Goal: Complete application form

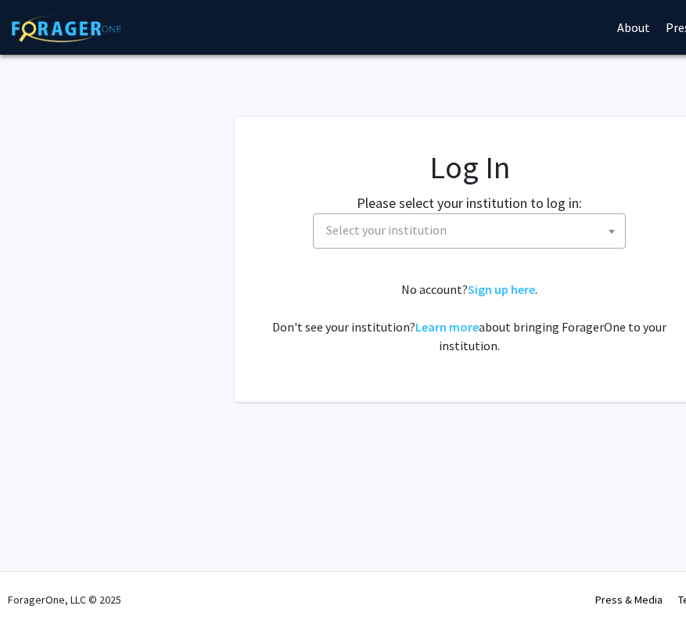
select select
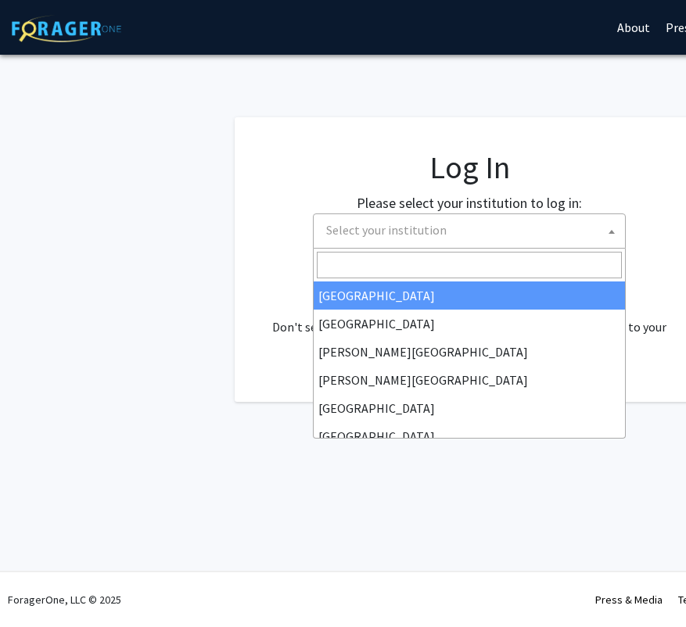
click at [418, 221] on span "Select your institution" at bounding box center [472, 230] width 305 height 32
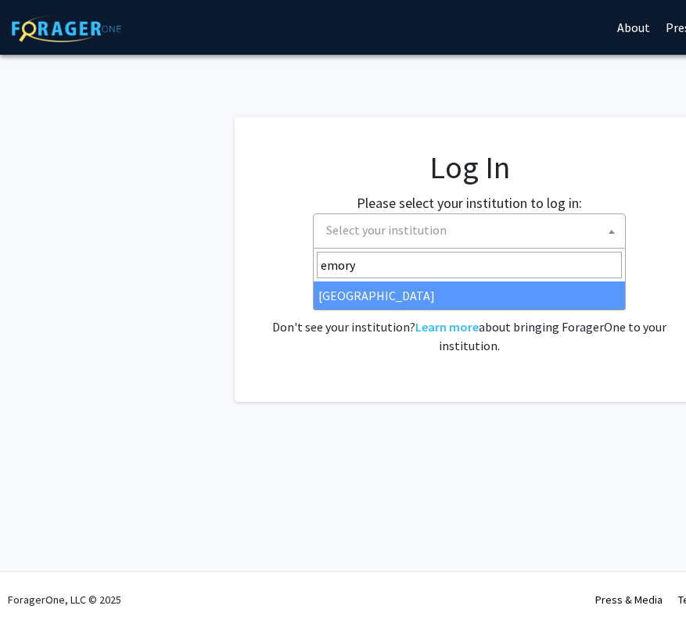
type input "emory"
select select "12"
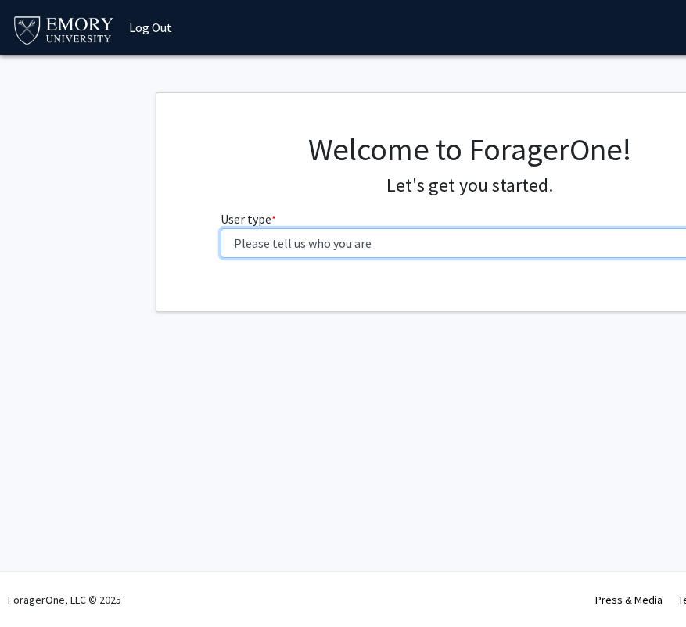
select select "1: undergrad"
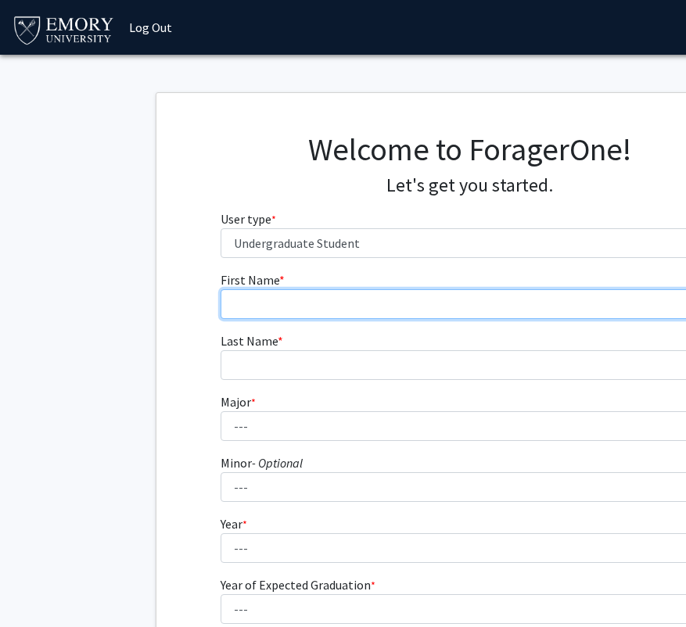
click at [289, 303] on input "First Name * required" at bounding box center [470, 304] width 498 height 30
type input "Sonpari"
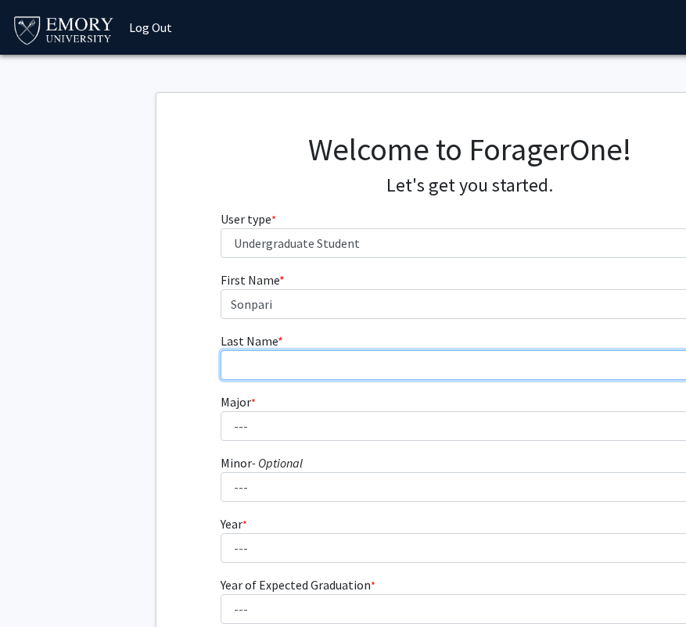
click at [324, 356] on input "Last Name * required" at bounding box center [470, 365] width 498 height 30
type input "[PERSON_NAME]"
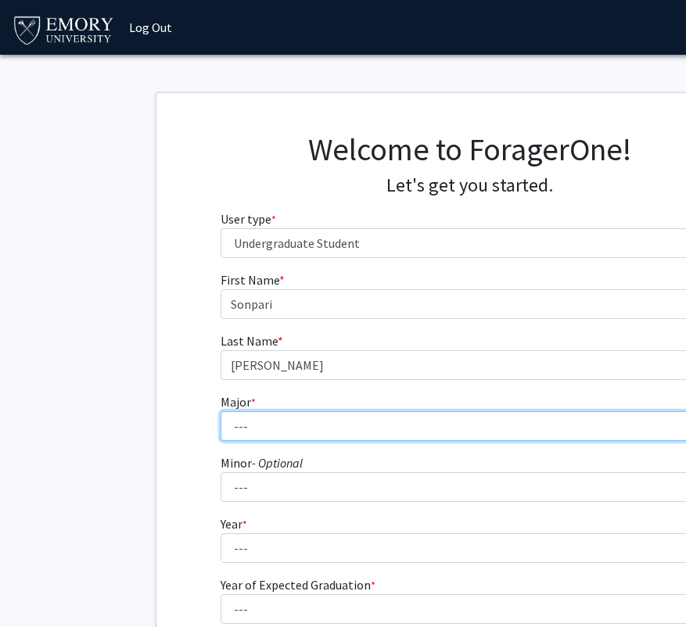
select select "16: 977"
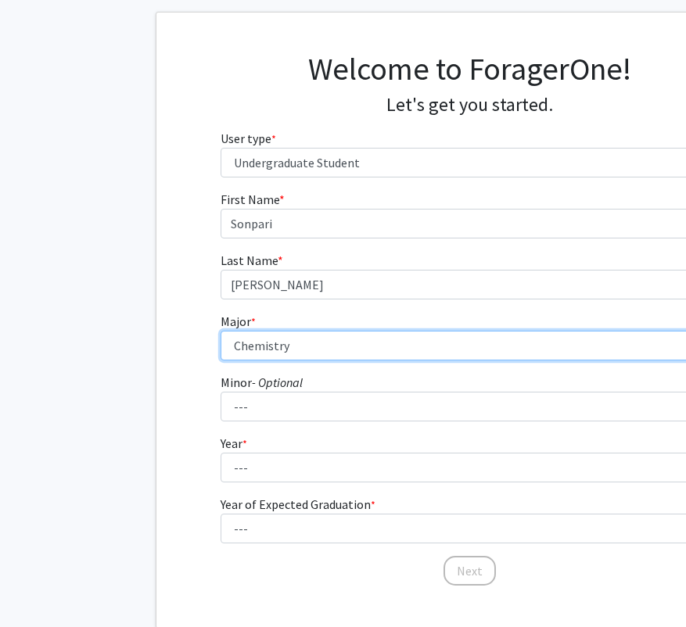
scroll to position [95, 0]
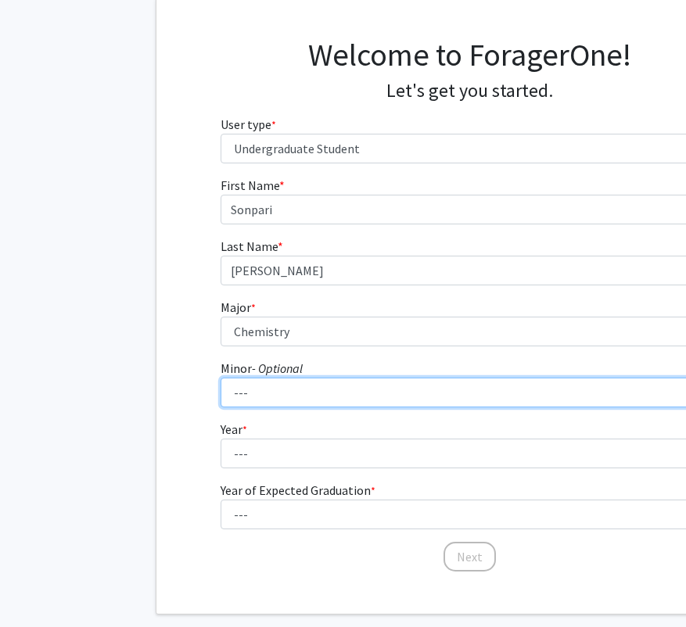
select select "19: 746"
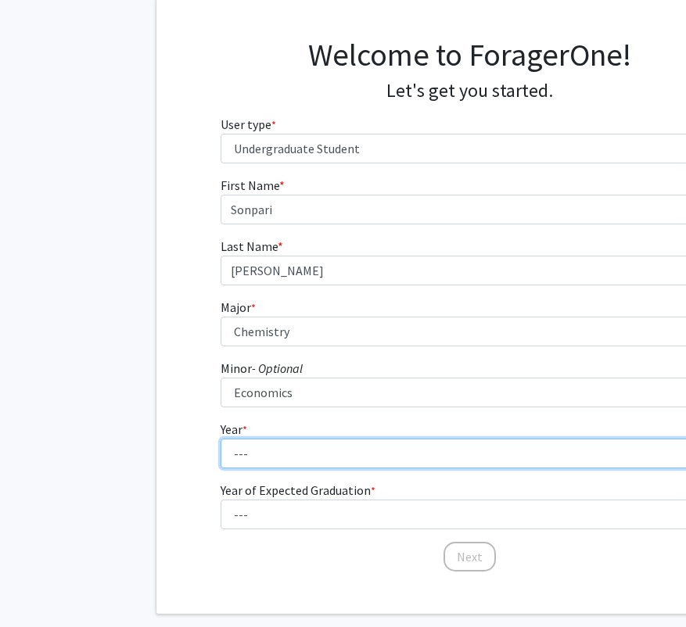
select select "3: junior"
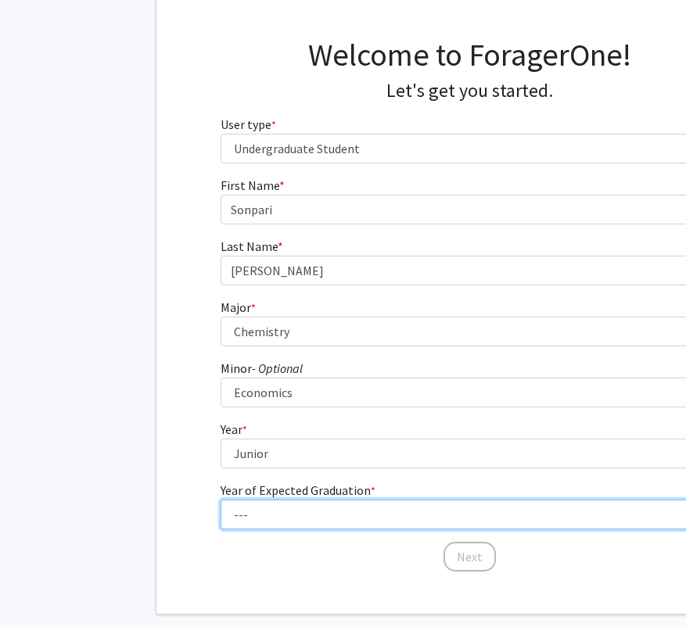
click at [291, 508] on select "--- 2025 2026 2027 2028 2029 2030 2031 2032 2033 2034" at bounding box center [470, 515] width 498 height 30
select select "3: 2027"
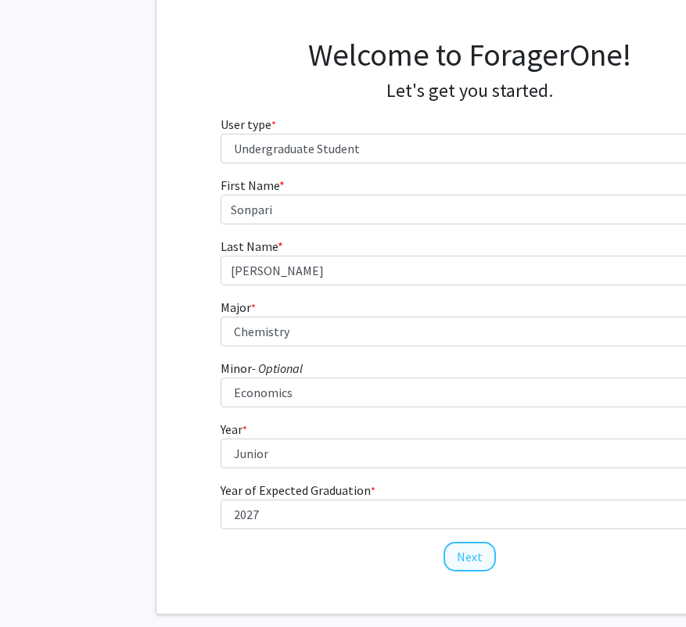
click at [460, 556] on button "Next" at bounding box center [469, 557] width 52 height 30
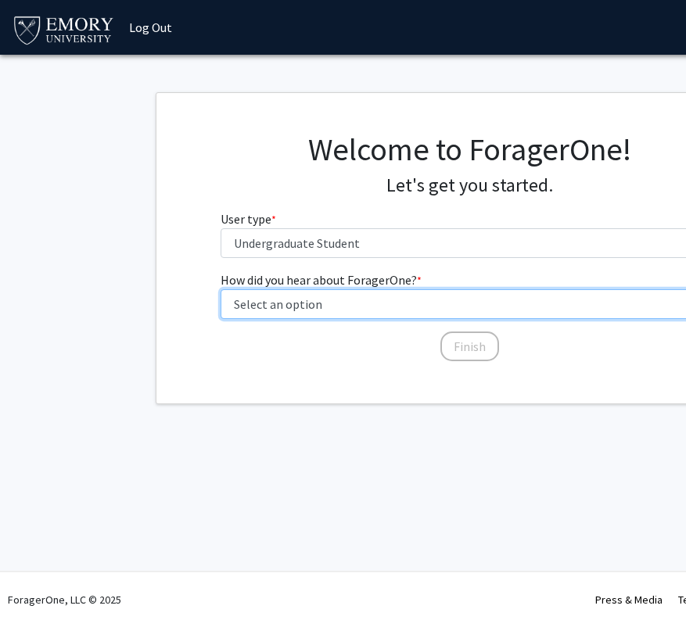
click at [398, 303] on select "Select an option Peer/student recommendation Faculty/staff recommendation Unive…" at bounding box center [470, 304] width 498 height 30
select select "3: university_website"
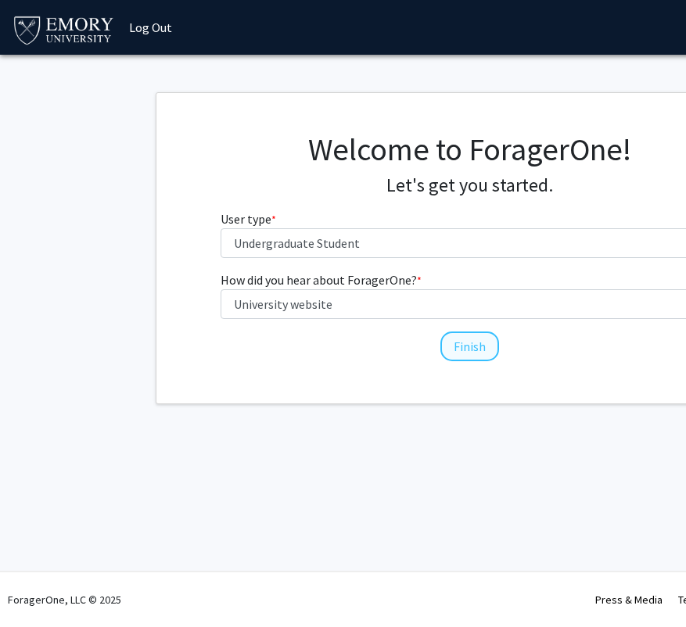
click at [460, 346] on button "Finish" at bounding box center [469, 347] width 59 height 30
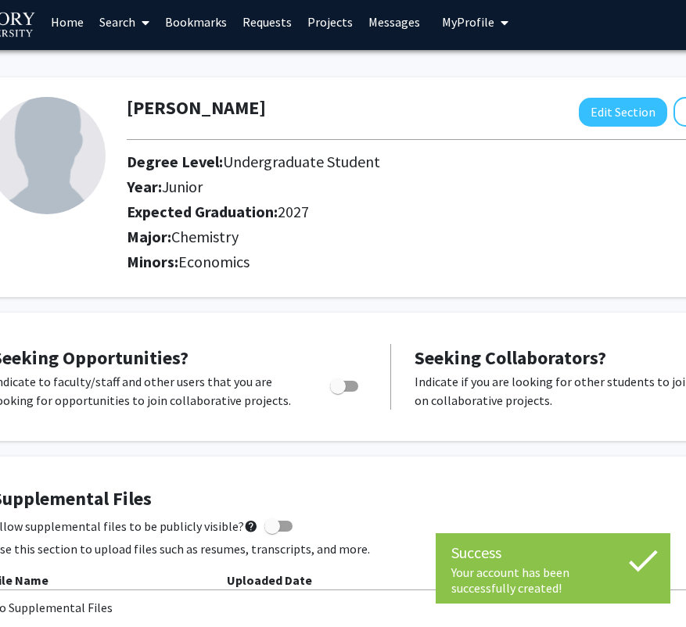
scroll to position [11, 80]
